Goal: Find specific page/section

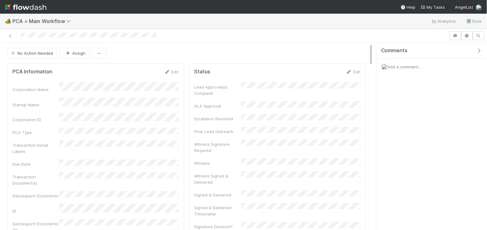
click at [19, 9] on img at bounding box center [25, 7] width 41 height 11
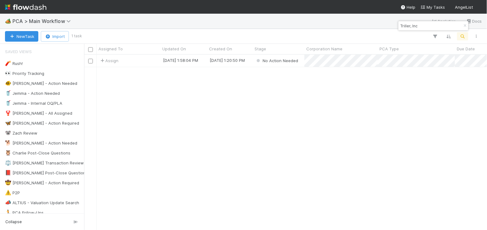
scroll to position [175, 403]
click at [463, 26] on icon "button" at bounding box center [465, 26] width 6 height 4
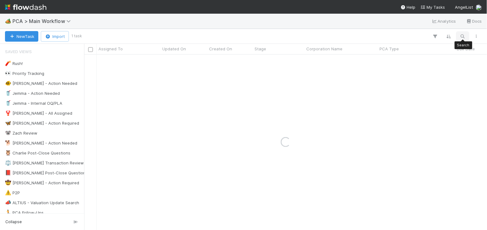
click at [462, 34] on icon "button" at bounding box center [462, 37] width 6 height 6
type input "Natilus"
click at [418, 26] on input "Natilus" at bounding box center [430, 25] width 62 height 7
click at [464, 26] on icon "button" at bounding box center [465, 26] width 6 height 4
click at [465, 35] on icon "button" at bounding box center [462, 37] width 6 height 6
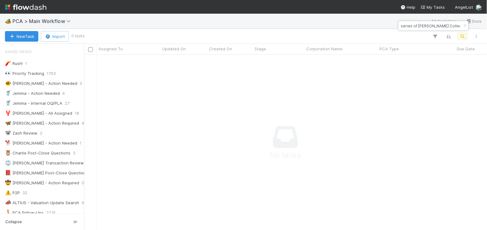
scroll to position [0, 0]
type input "NA-0710 Fund II, a series of HENRY Collective Ventures, LP"
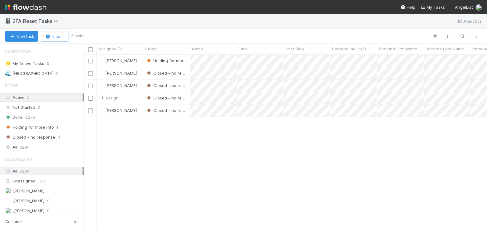
scroll to position [175, 403]
